Goal: Task Accomplishment & Management: Manage account settings

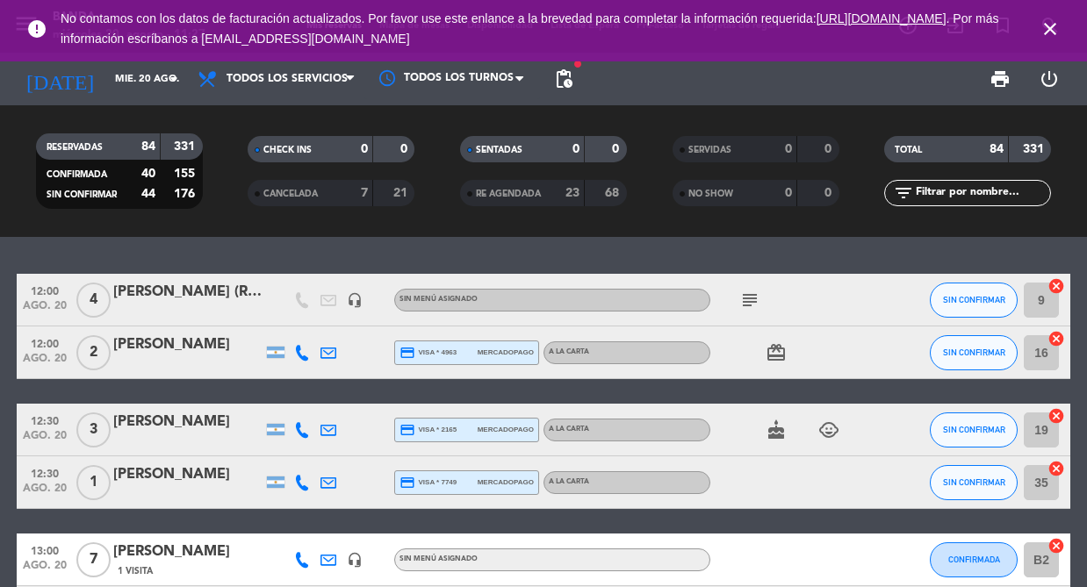
click at [1053, 35] on icon "close" at bounding box center [1050, 28] width 21 height 21
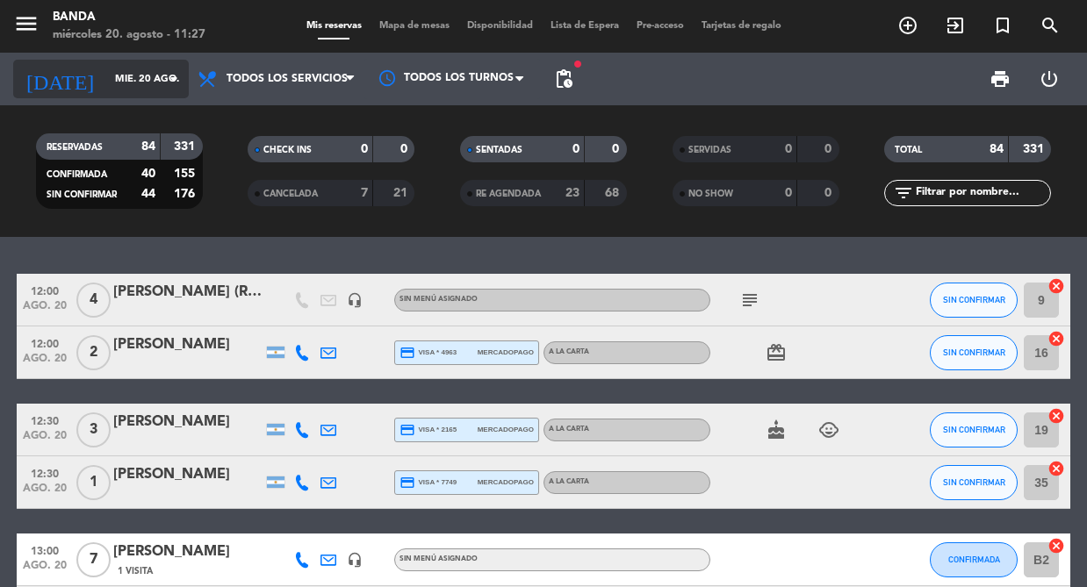
click at [118, 77] on input "mié. 20 ago." at bounding box center [173, 79] width 134 height 29
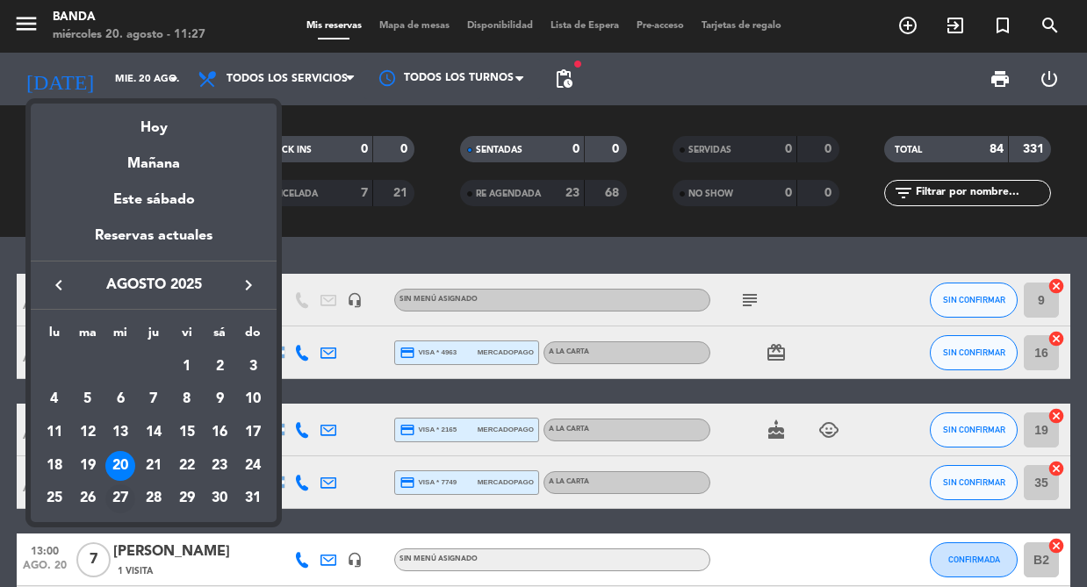
click at [120, 496] on div "27" at bounding box center [120, 500] width 30 height 30
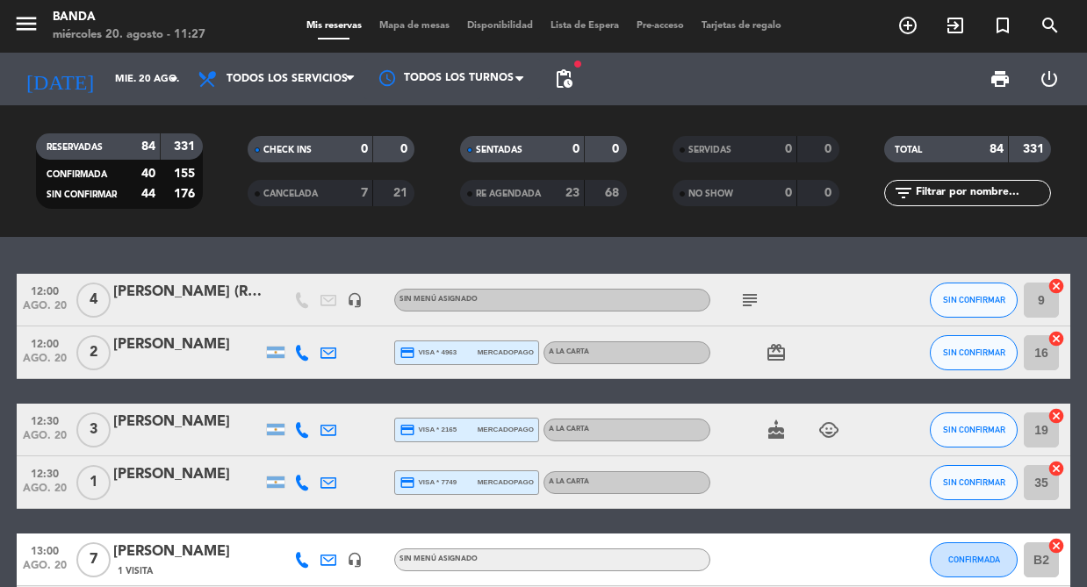
type input "mié. 27 ago."
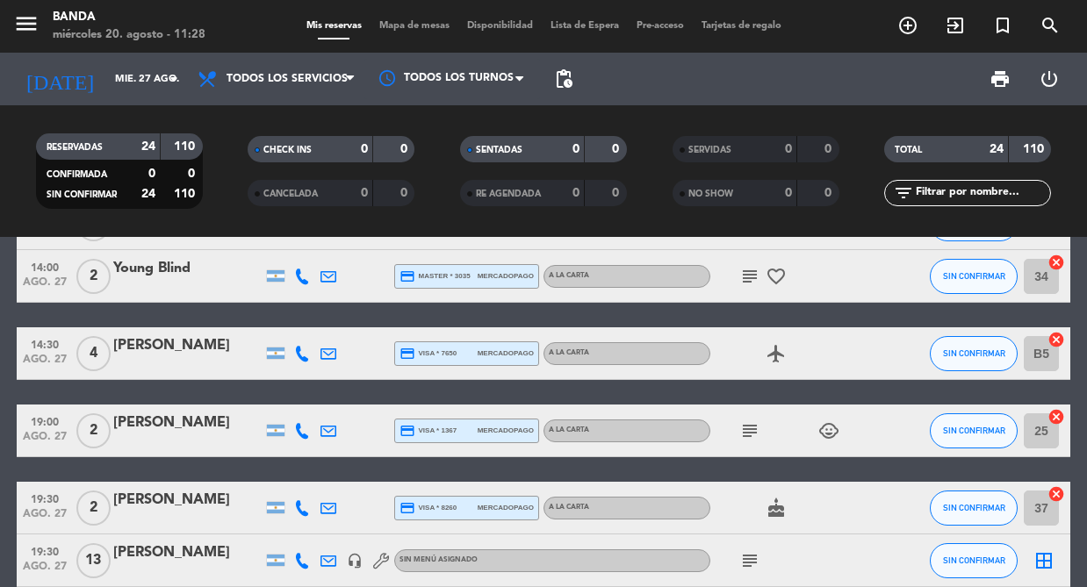
scroll to position [514, 0]
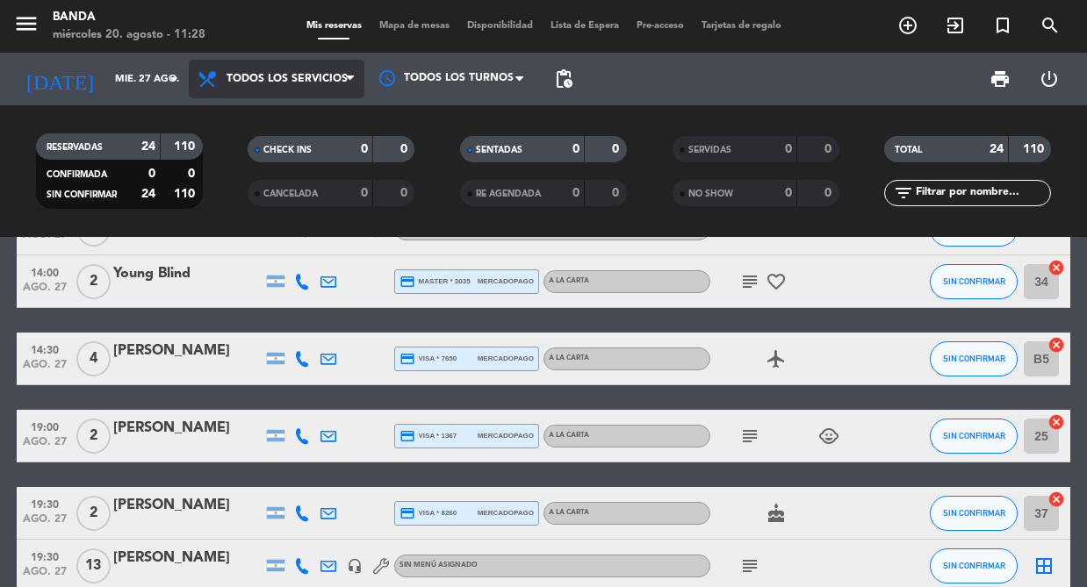
click at [281, 76] on span "Todos los servicios" at bounding box center [287, 79] width 121 height 12
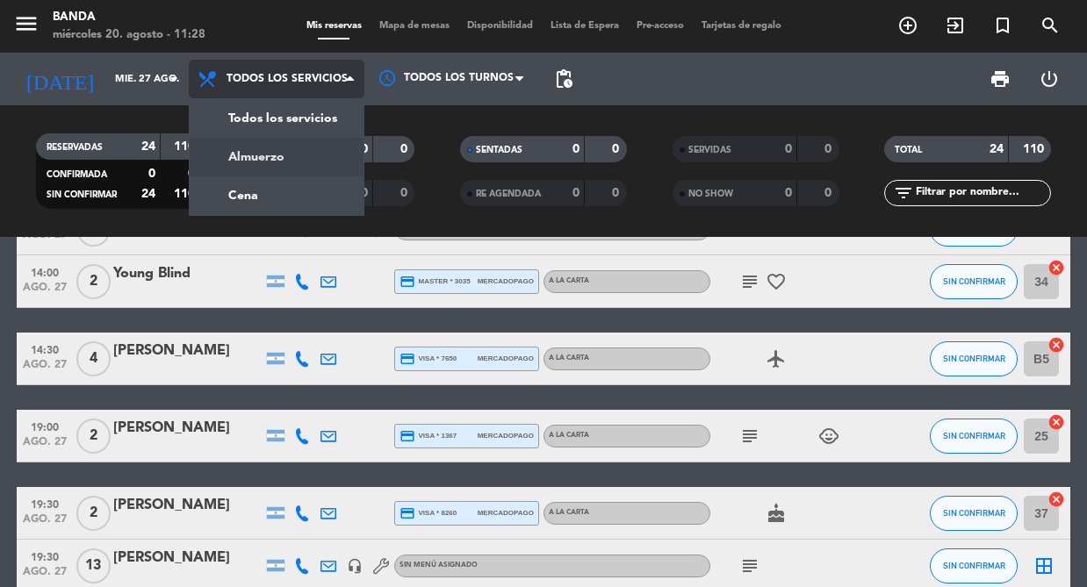
click at [267, 169] on div "menu Banda miércoles 20. agosto - 11:28 Mis reservas Mapa de mesas Disponibilid…" at bounding box center [543, 118] width 1087 height 237
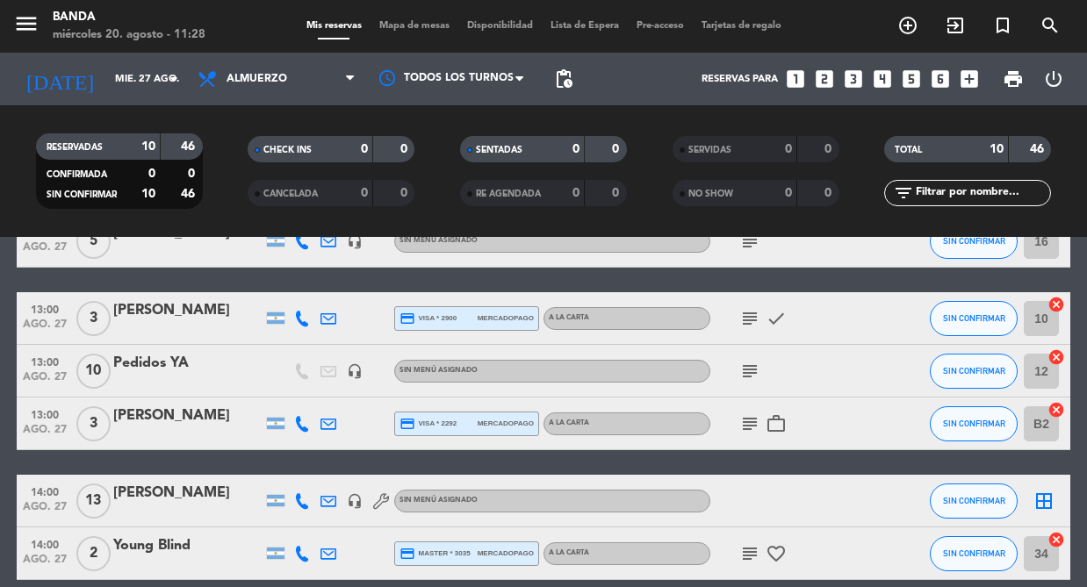
scroll to position [259, 0]
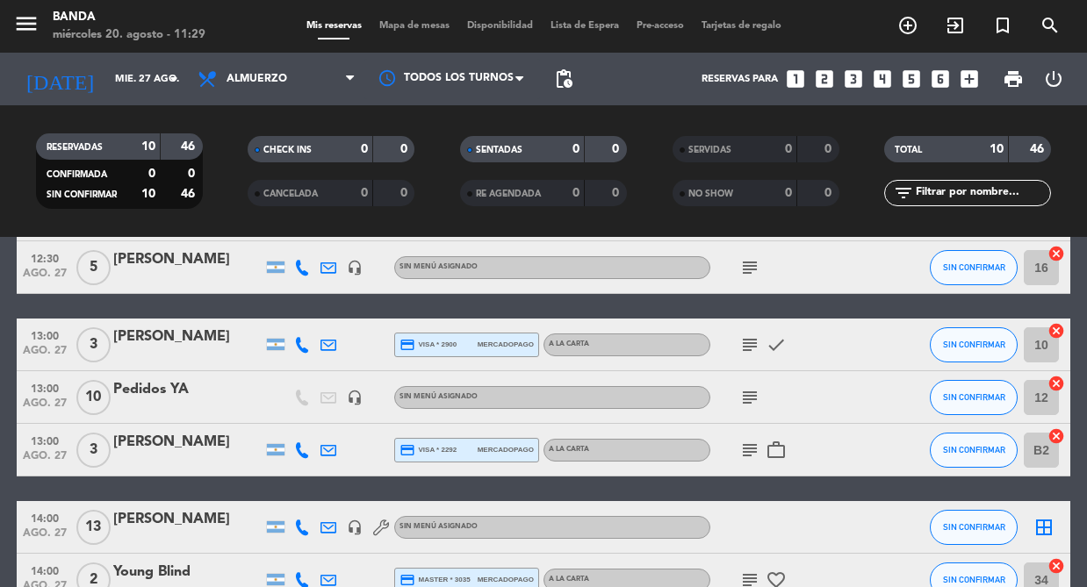
click at [754, 393] on icon "subject" at bounding box center [749, 397] width 21 height 21
click at [173, 393] on div "Pedidos YA" at bounding box center [187, 389] width 149 height 23
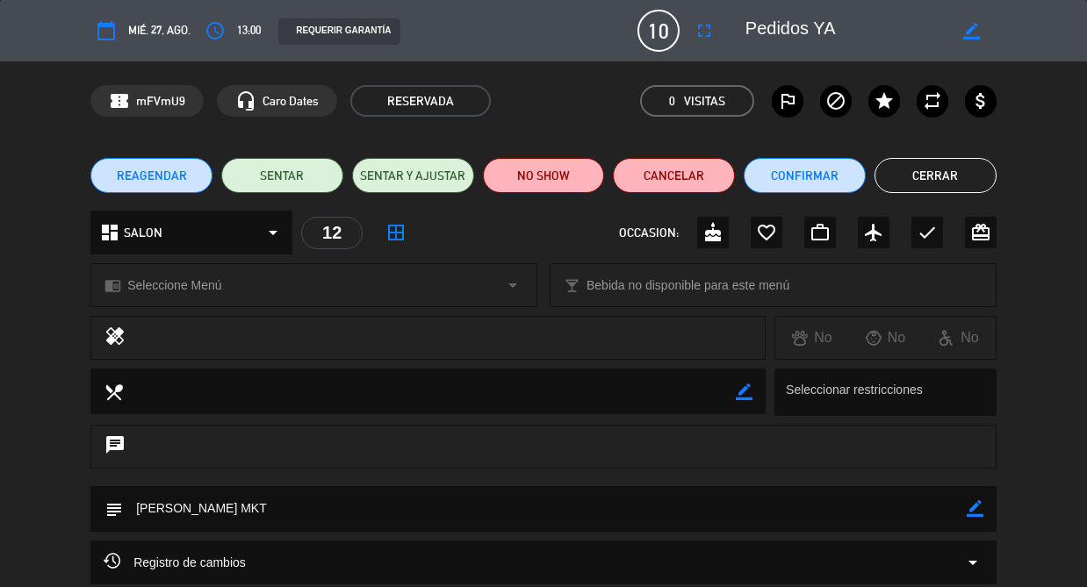
click at [260, 28] on span "13:00" at bounding box center [249, 30] width 24 height 19
click at [220, 32] on icon "access_time" at bounding box center [215, 30] width 21 height 21
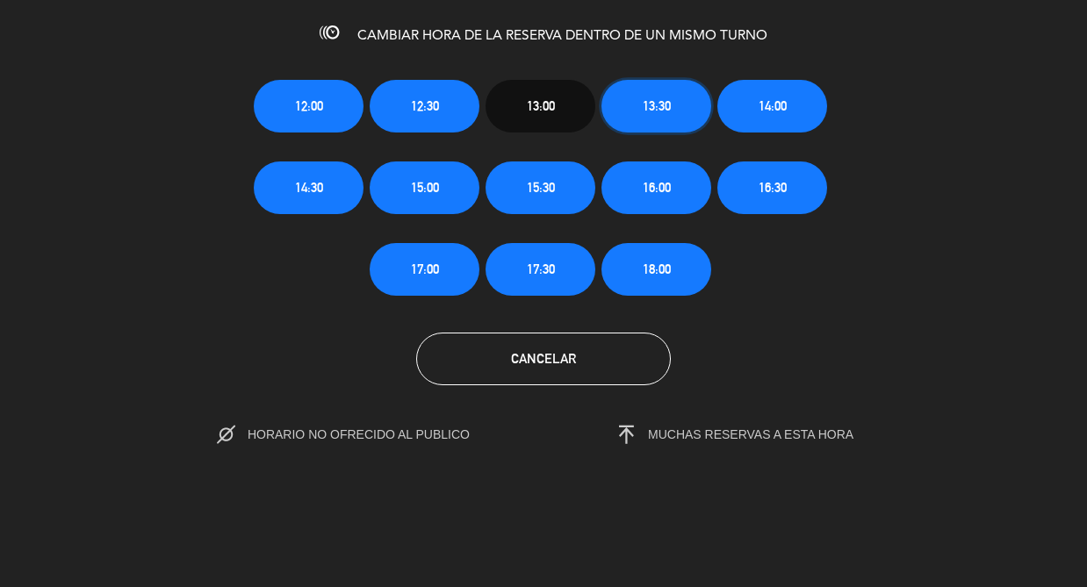
click at [656, 112] on span "13:30" at bounding box center [657, 106] width 28 height 20
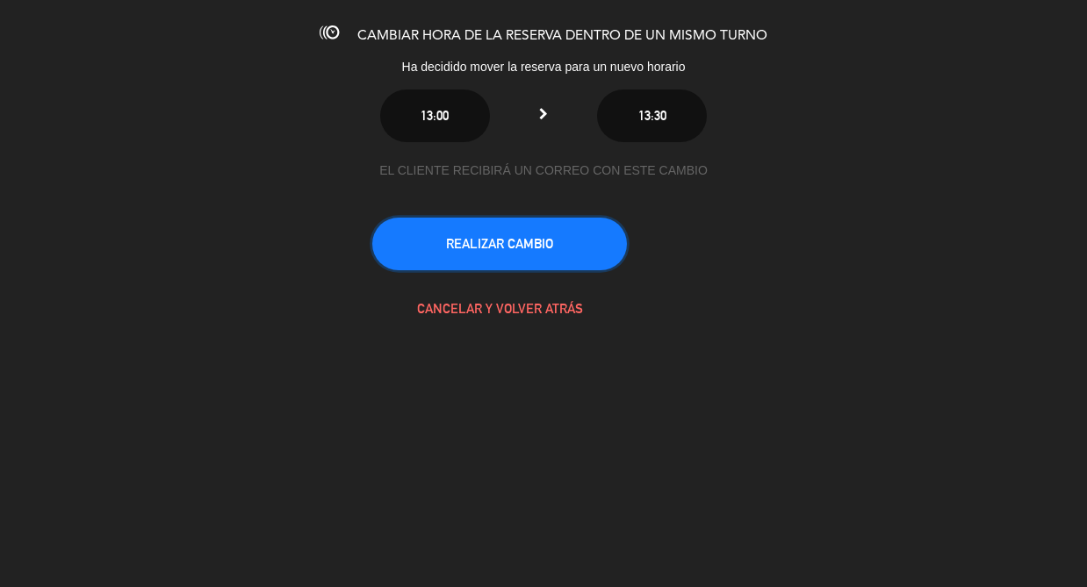
click at [540, 250] on button "REALIZAR CAMBIO" at bounding box center [499, 244] width 255 height 53
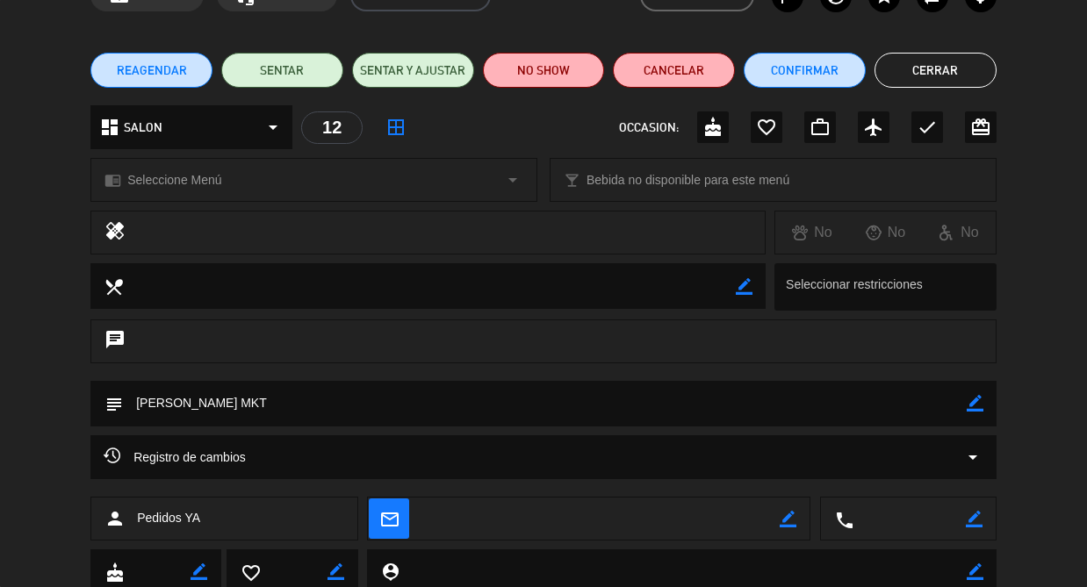
scroll to position [106, 0]
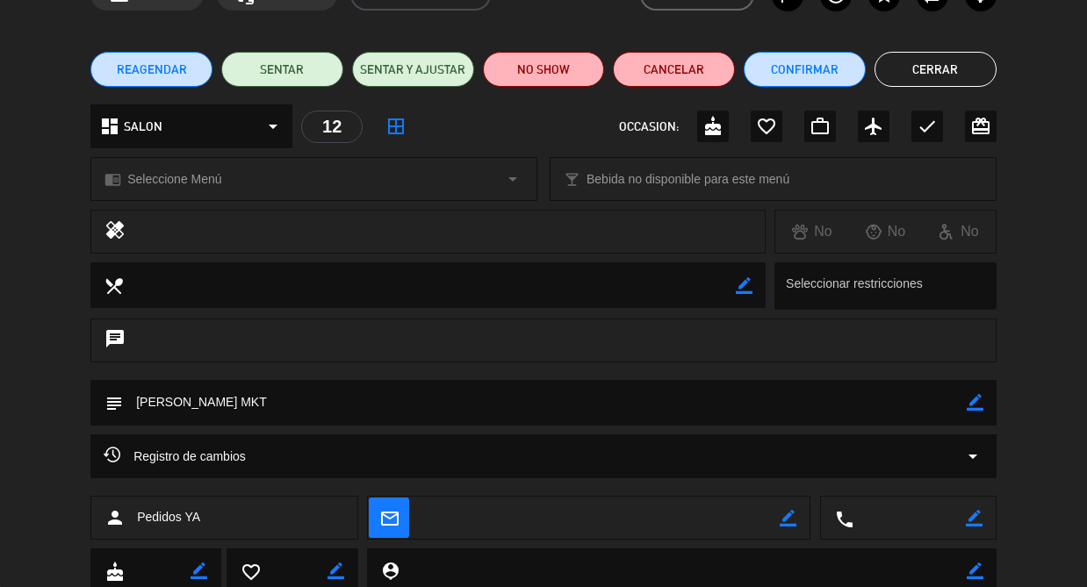
click at [972, 401] on icon "border_color" at bounding box center [975, 402] width 17 height 17
type textarea "[PERSON_NAME] MKT - Quieren pedir a [PERSON_NAME] Normal"
click at [977, 403] on icon at bounding box center [975, 402] width 17 height 17
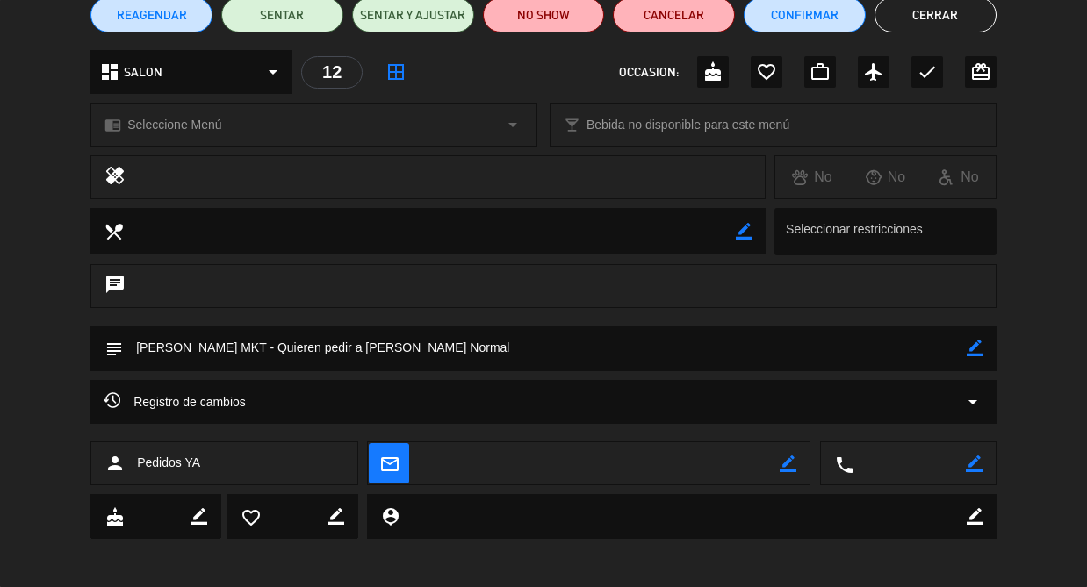
scroll to position [0, 0]
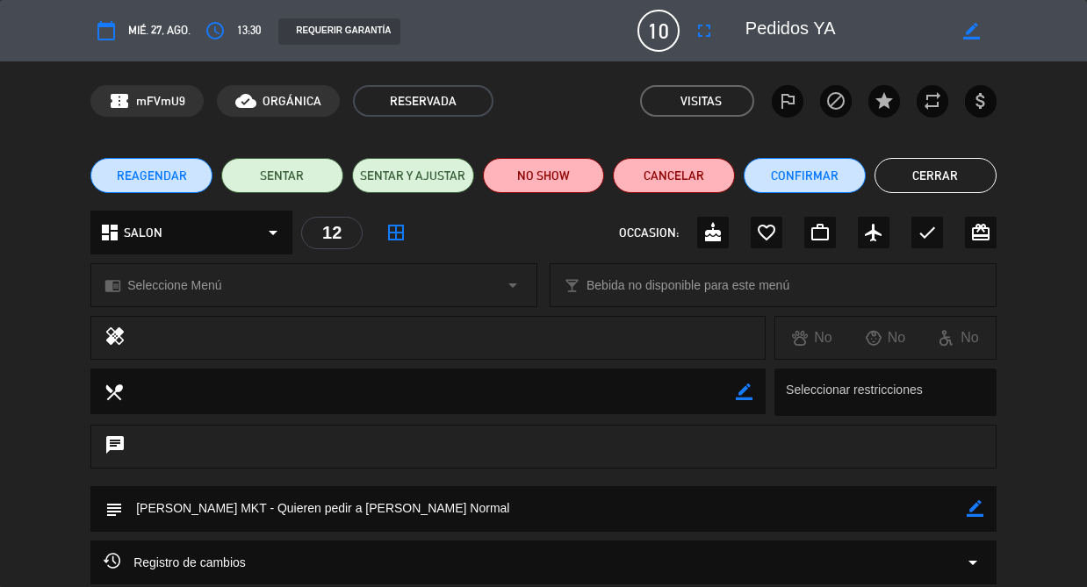
click at [970, 27] on icon "border_color" at bounding box center [971, 31] width 17 height 17
click at [751, 29] on textarea at bounding box center [846, 31] width 201 height 32
paste textarea "[PERSON_NAME]"
type textarea "[PERSON_NAME] (PedidosYA)"
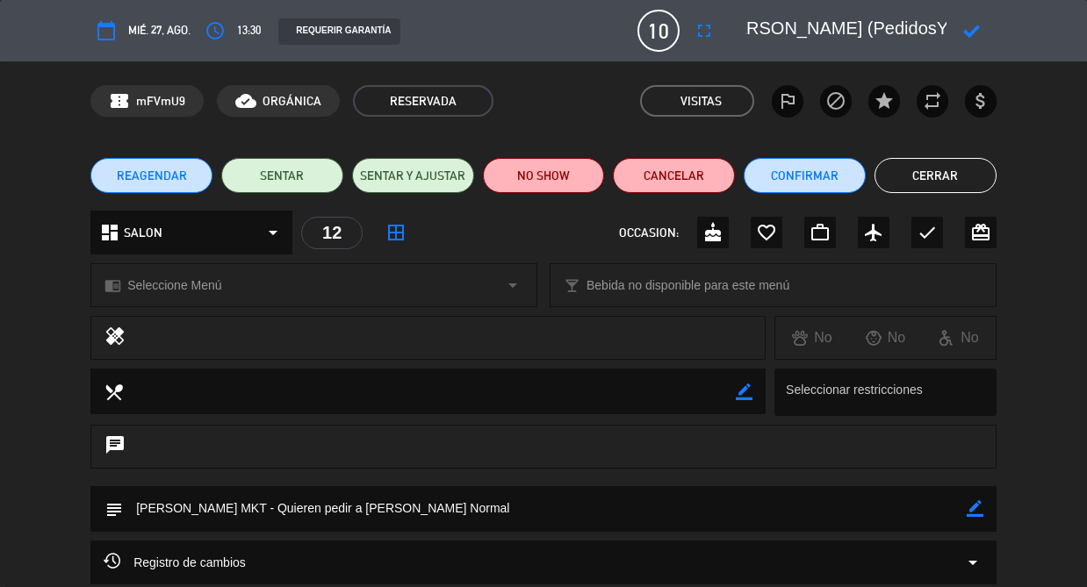
click at [971, 32] on icon at bounding box center [971, 31] width 17 height 17
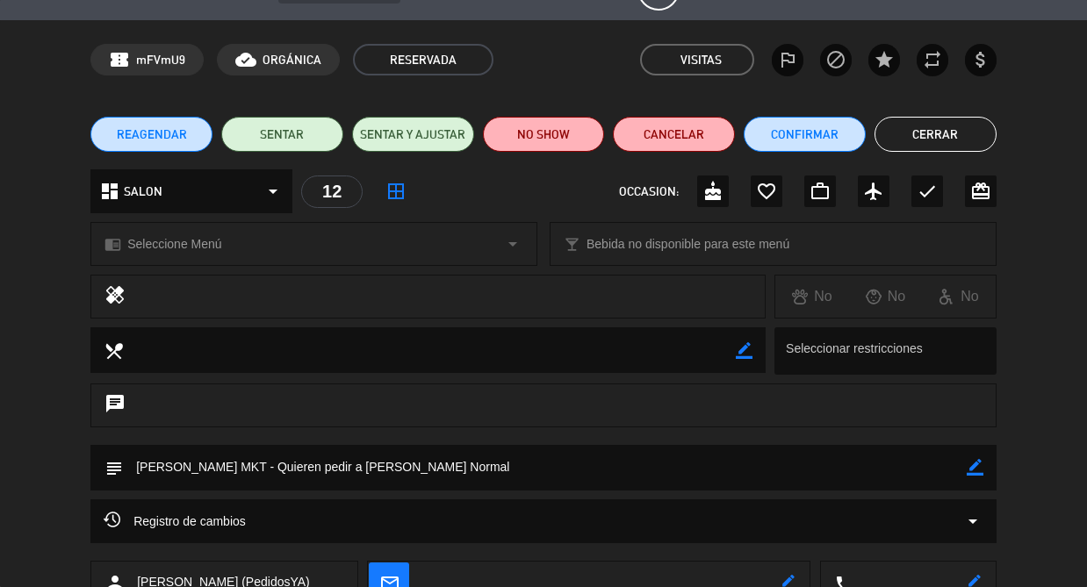
scroll to position [0, 0]
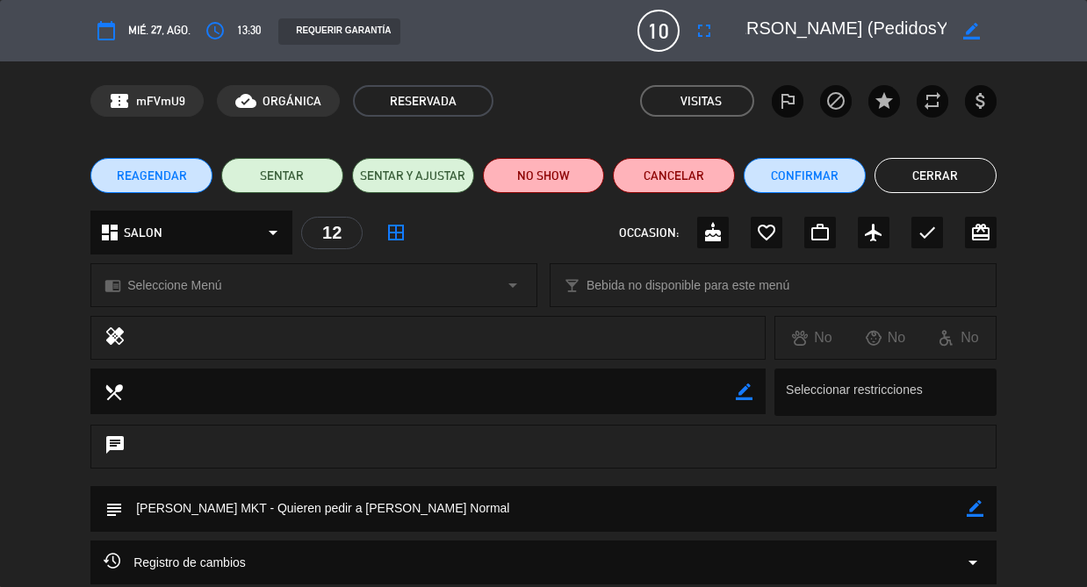
click at [933, 177] on button "Cerrar" at bounding box center [936, 175] width 122 height 35
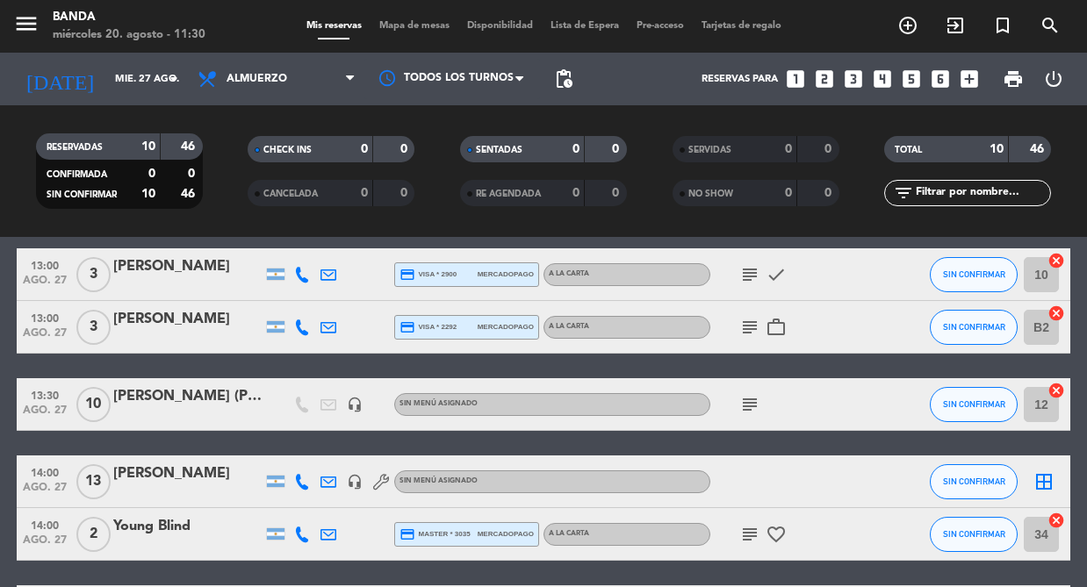
scroll to position [331, 0]
